Goal: Task Accomplishment & Management: Complete application form

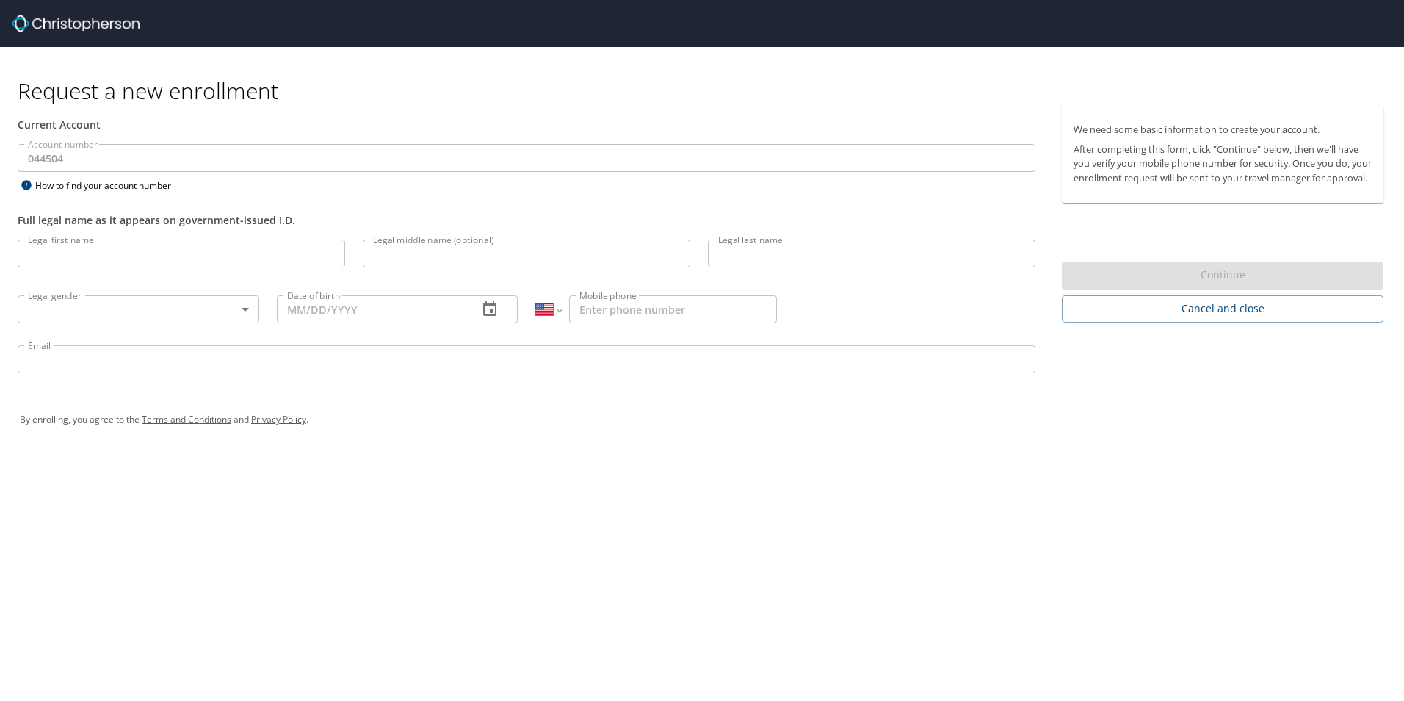
select select "US"
click at [73, 259] on input "Legal first name" at bounding box center [182, 253] width 328 height 28
type input "[PERSON_NAME]"
type input "[DATE]"
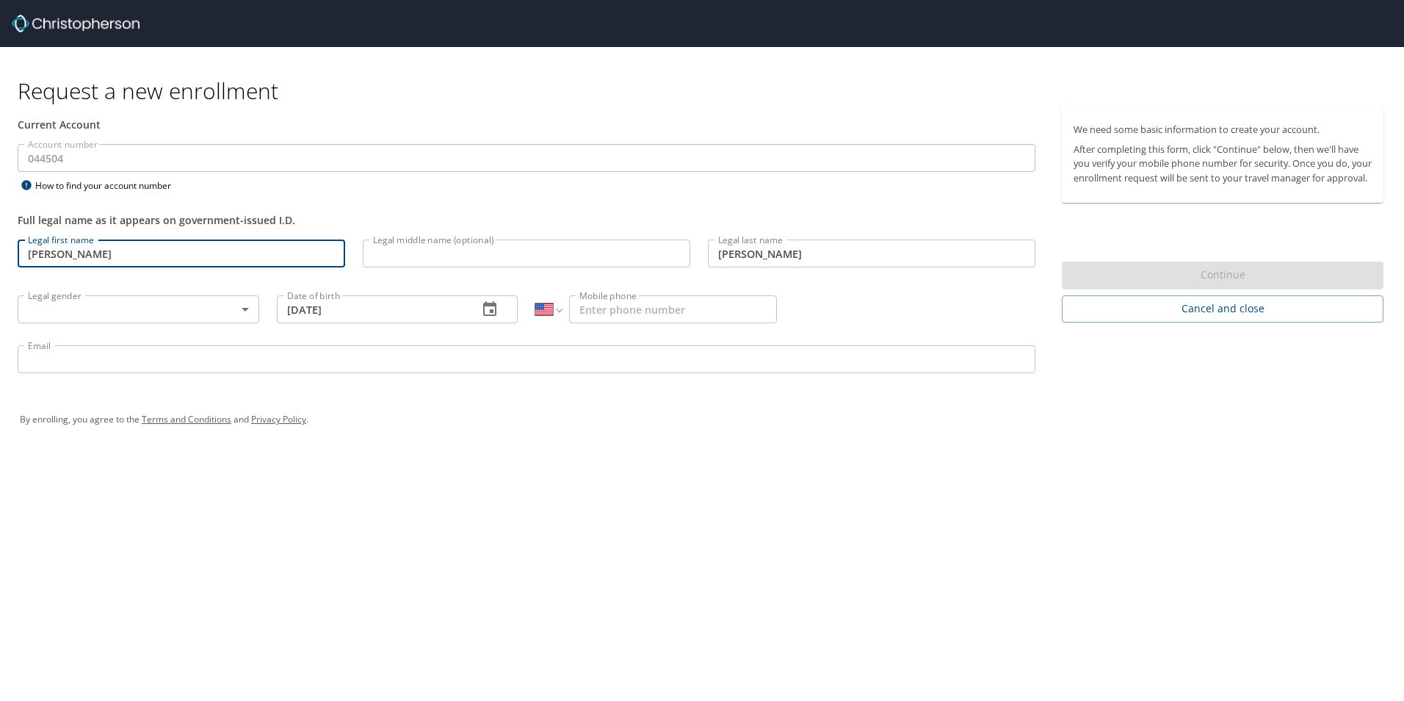
type input "[PHONE_NUMBER]"
type input "[PERSON_NAME][EMAIL_ADDRESS][PERSON_NAME][DOMAIN_NAME]"
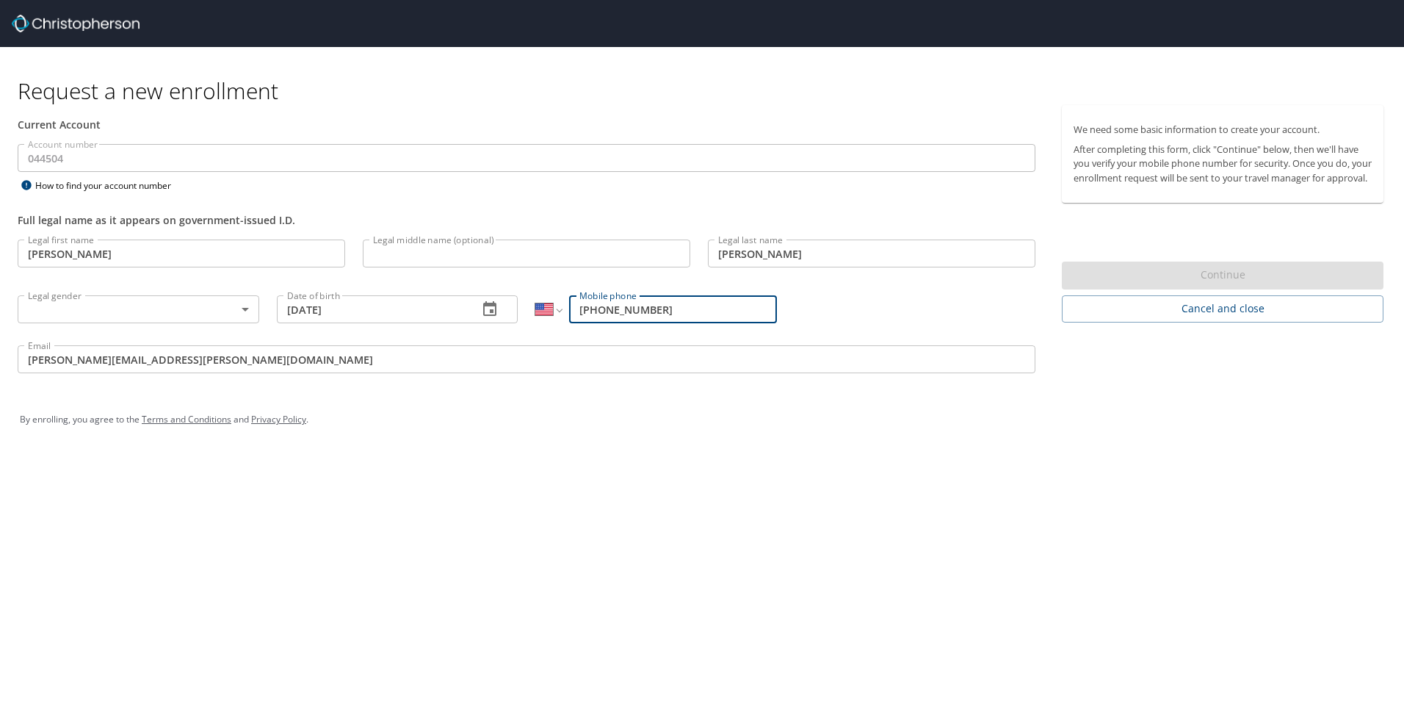
drag, startPoint x: 712, startPoint y: 314, endPoint x: 700, endPoint y: 312, distance: 12.7
click at [700, 312] on input "[PHONE_NUMBER]" at bounding box center [673, 309] width 208 height 28
type input "1"
type input "[PHONE_NUMBER]"
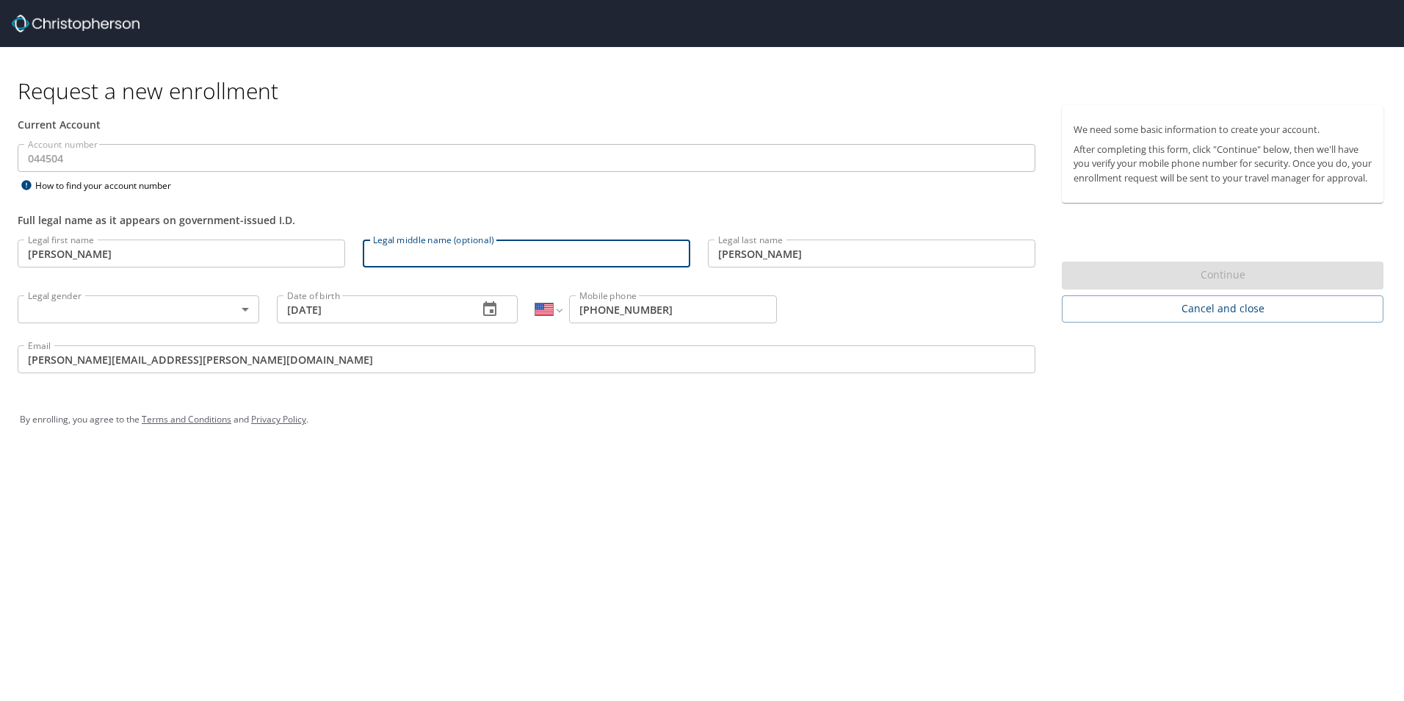
click at [500, 253] on input "Legal middle name (optional)" at bounding box center [527, 253] width 328 height 28
type input "[PERSON_NAME]"
click at [245, 311] on body "Request a new enrollment Current Account Account number 044504 Account number H…" at bounding box center [702, 350] width 1404 height 701
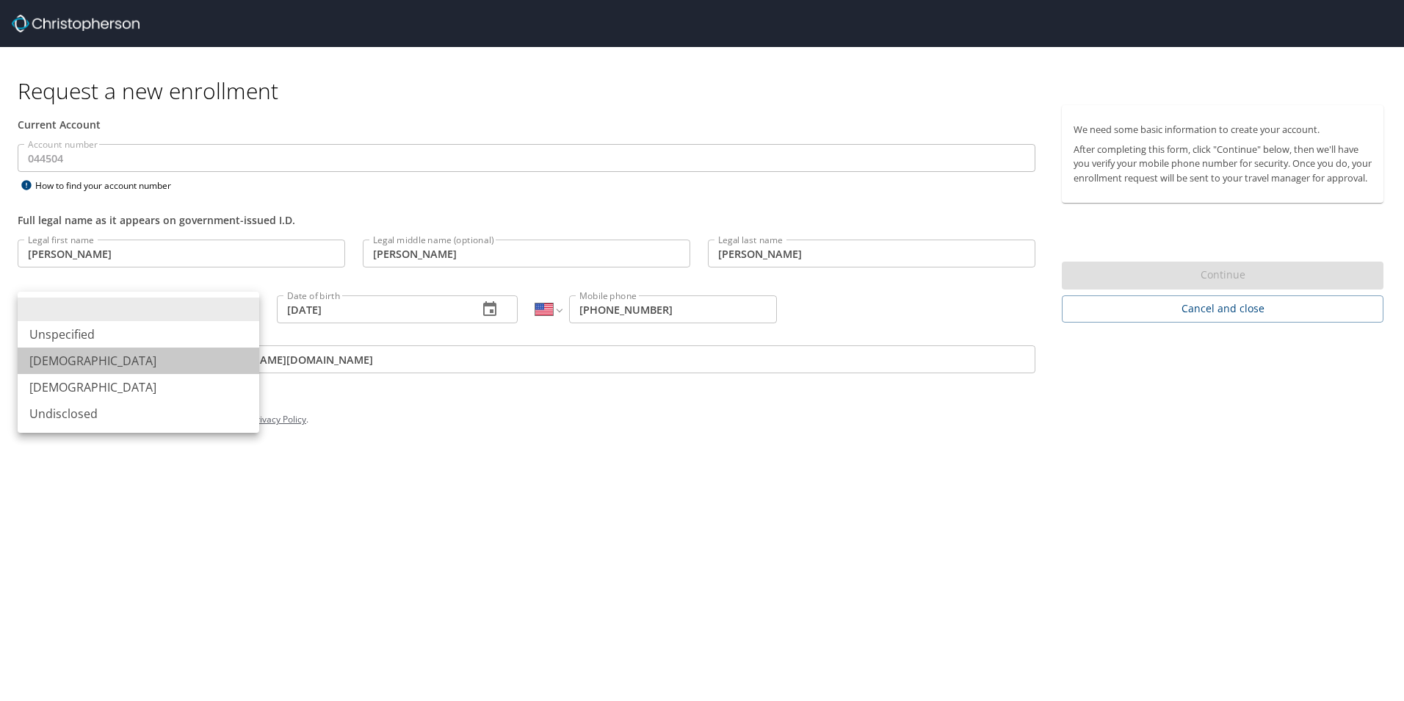
click at [99, 366] on li "[DEMOGRAPHIC_DATA]" at bounding box center [139, 360] width 242 height 26
type input "[DEMOGRAPHIC_DATA]"
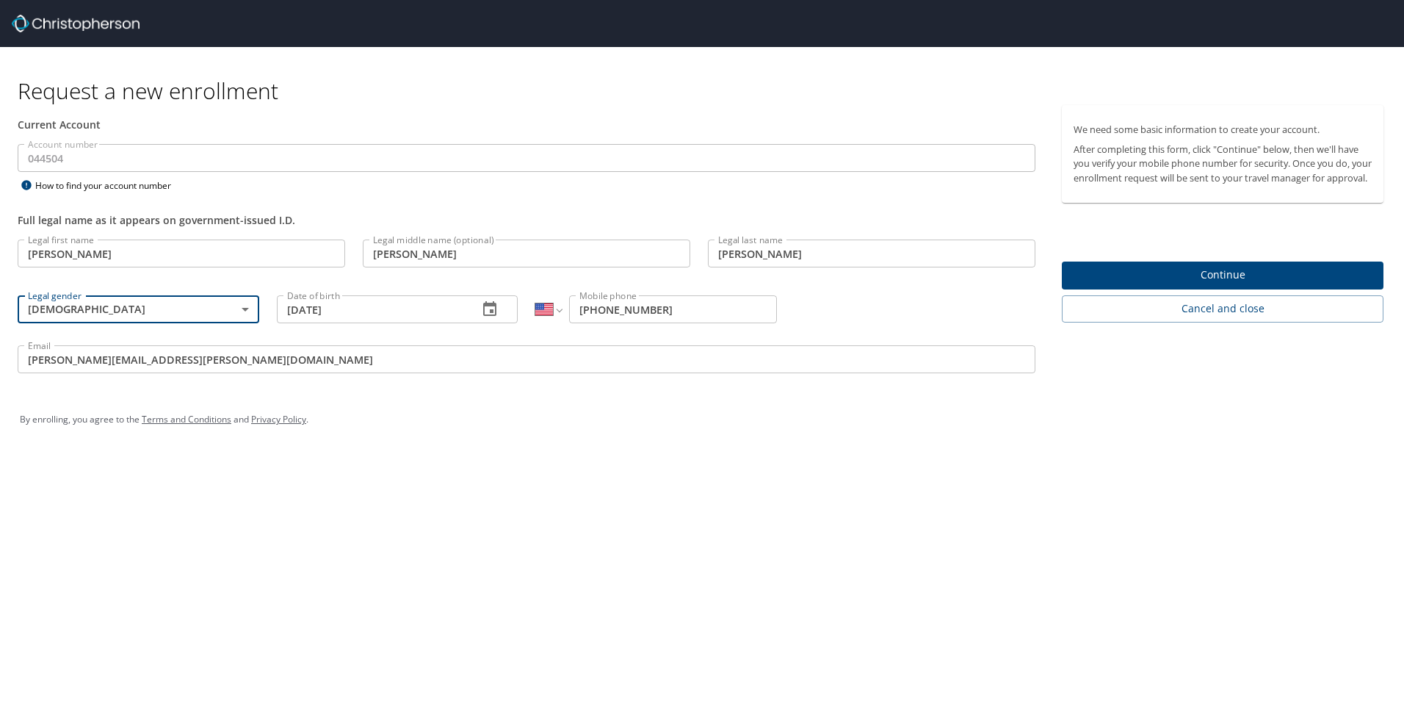
click at [1224, 284] on span "Continue" at bounding box center [1223, 275] width 298 height 18
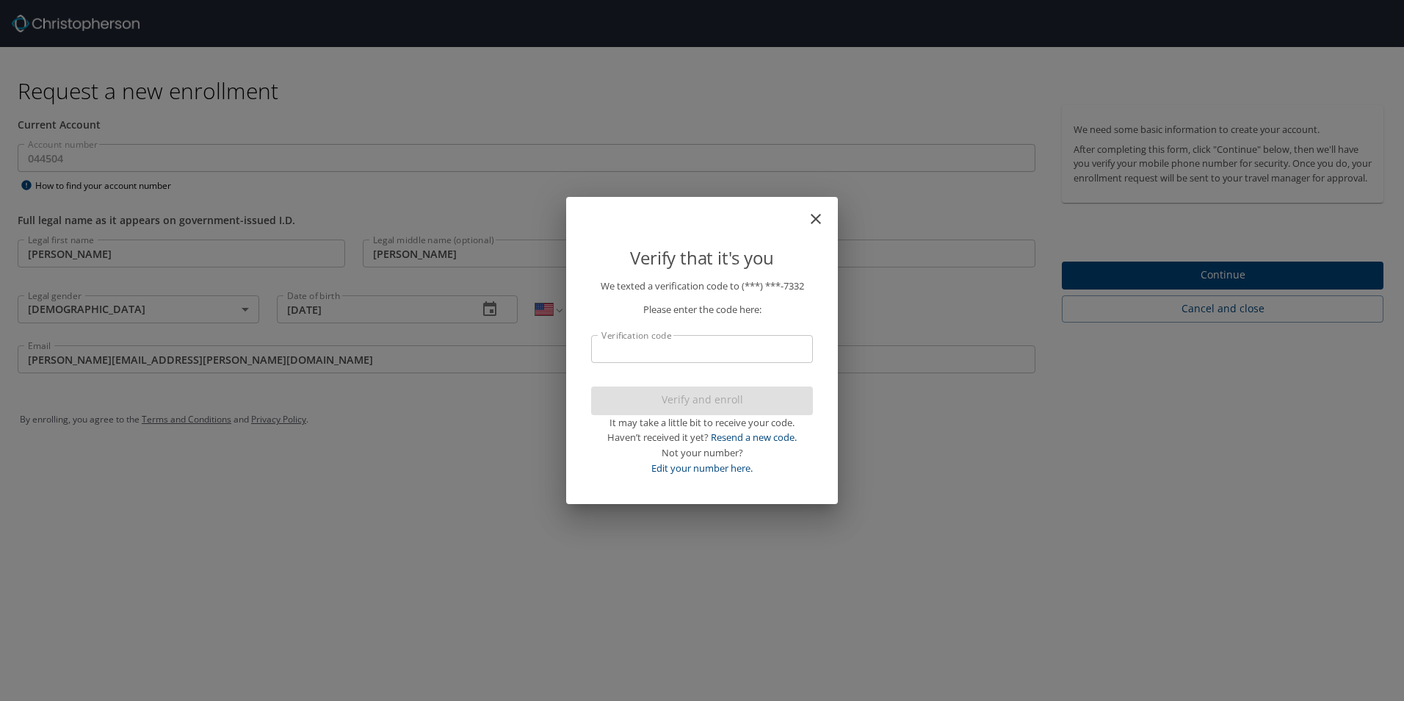
click at [661, 352] on input "Verification code" at bounding box center [702, 349] width 222 height 28
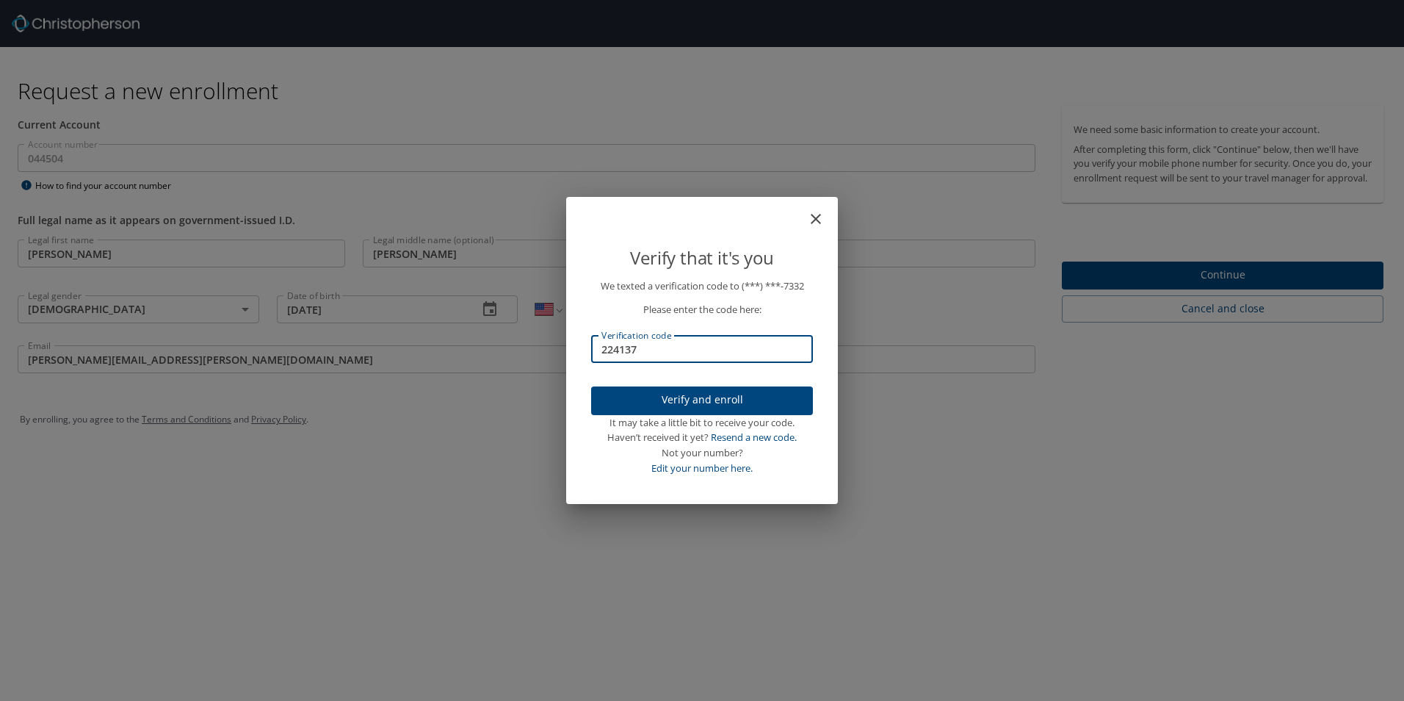
type input "224137"
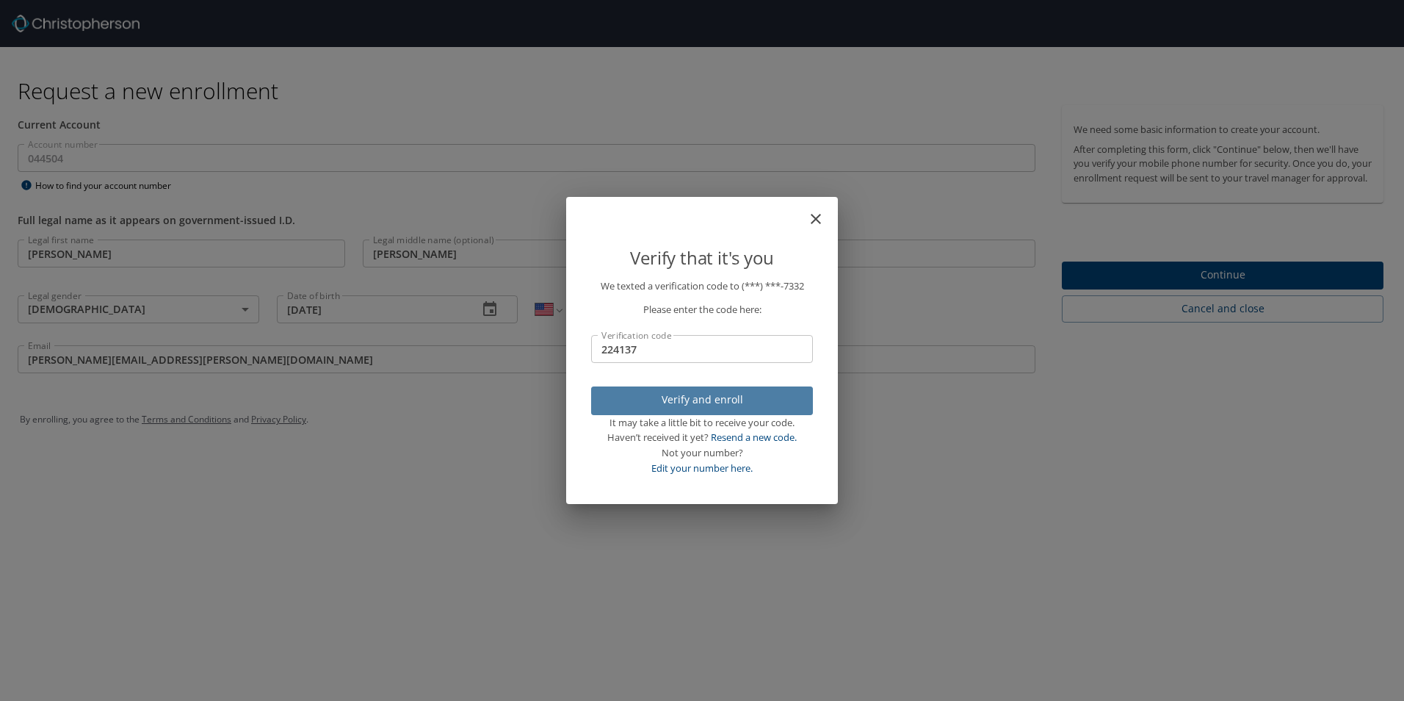
click at [710, 401] on span "Verify and enroll" at bounding box center [702, 400] width 198 height 18
